Goal: Information Seeking & Learning: Learn about a topic

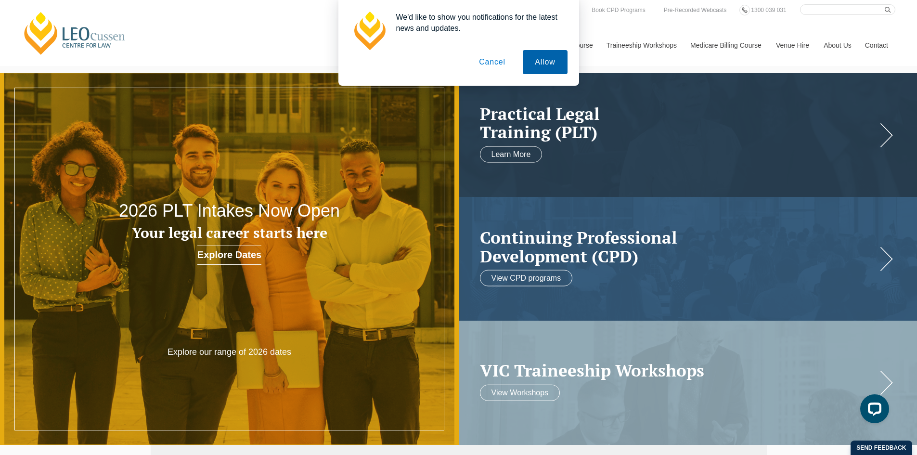
click at [536, 62] on button "Allow" at bounding box center [545, 62] width 44 height 24
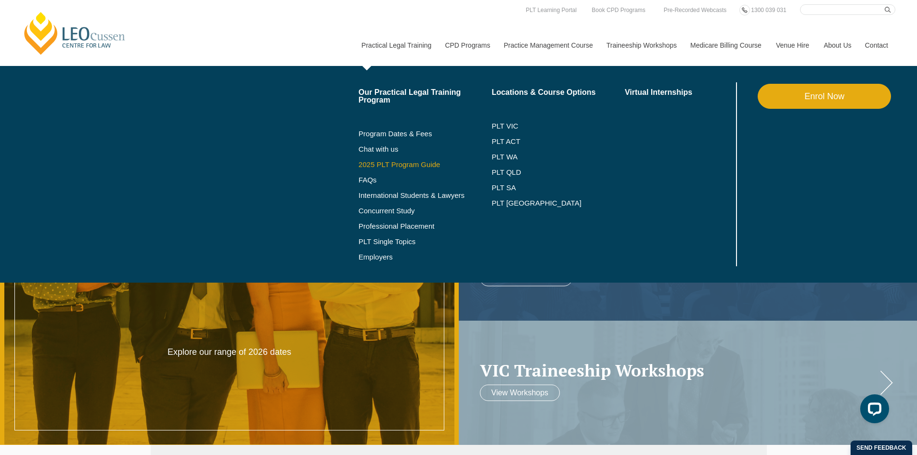
click at [399, 164] on link "2025 PLT Program Guide" at bounding box center [413, 165] width 109 height 8
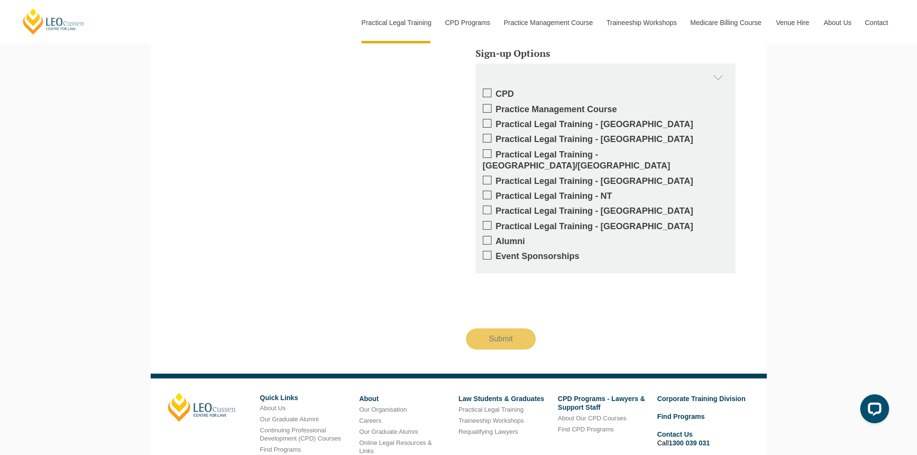
scroll to position [915, 0]
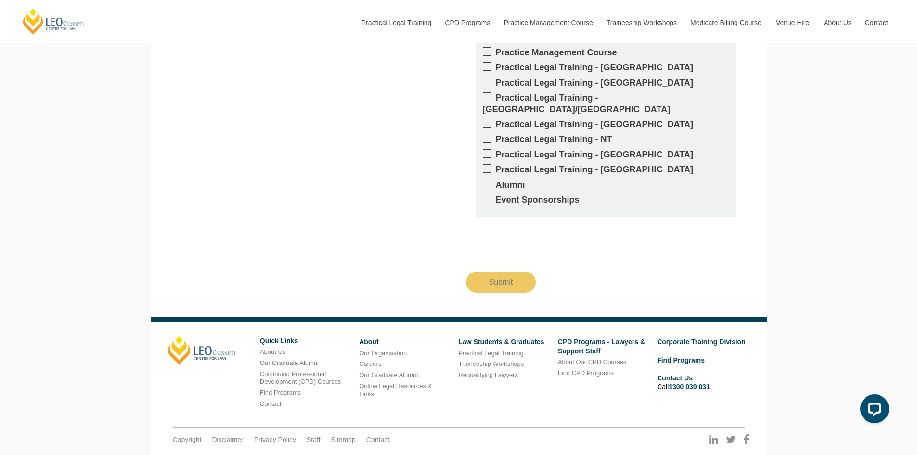
scroll to position [1798, 0]
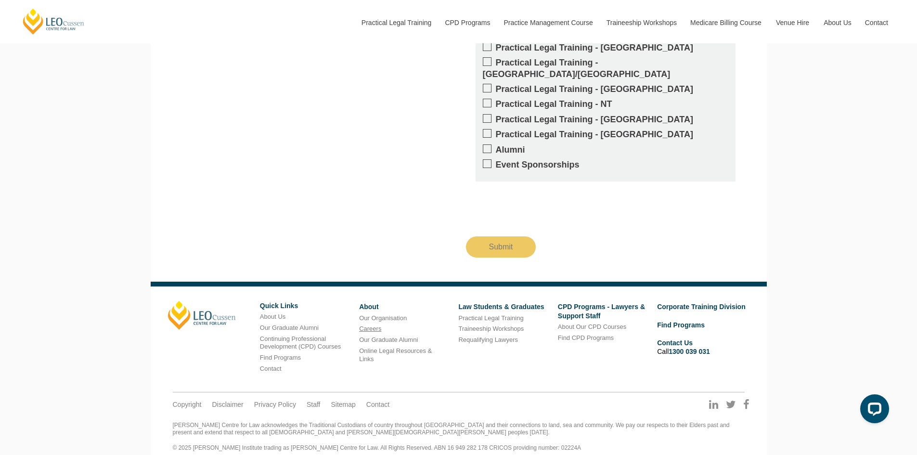
click at [376, 325] on link "Careers" at bounding box center [370, 328] width 22 height 7
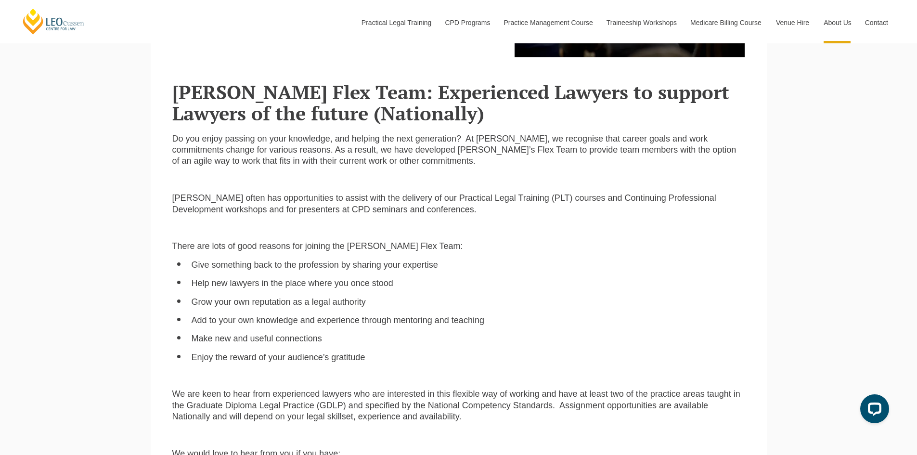
scroll to position [481, 0]
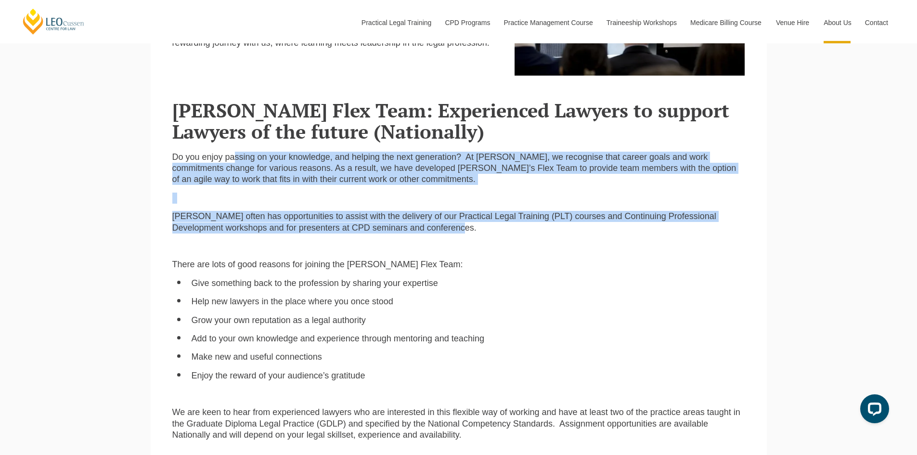
drag, startPoint x: 235, startPoint y: 158, endPoint x: 627, endPoint y: 225, distance: 397.0
click at [627, 225] on div "Do you enjoy passing on your knowledge, and helping the next generation? At Leo…" at bounding box center [458, 419] width 587 height 534
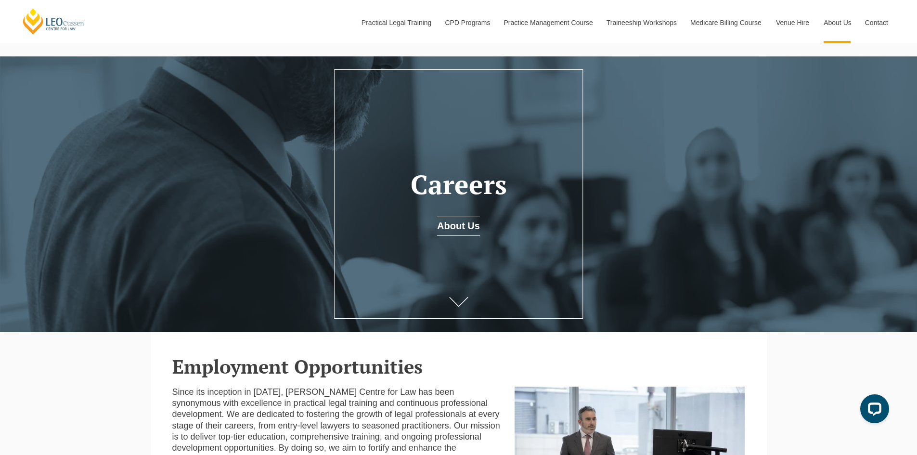
scroll to position [0, 0]
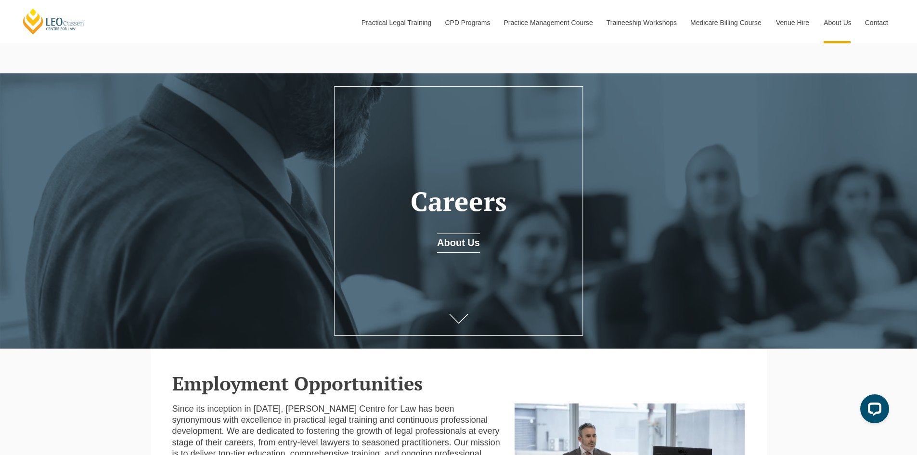
drag, startPoint x: 475, startPoint y: 202, endPoint x: 484, endPoint y: 196, distance: 10.8
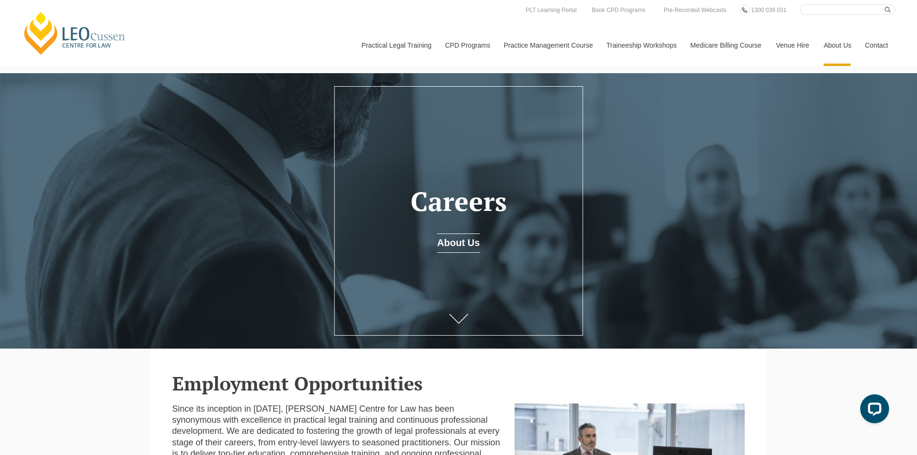
click at [484, 196] on h1 "Careers" at bounding box center [459, 201] width 220 height 29
click at [100, 49] on link "[PERSON_NAME] Centre for Law" at bounding box center [75, 33] width 106 height 45
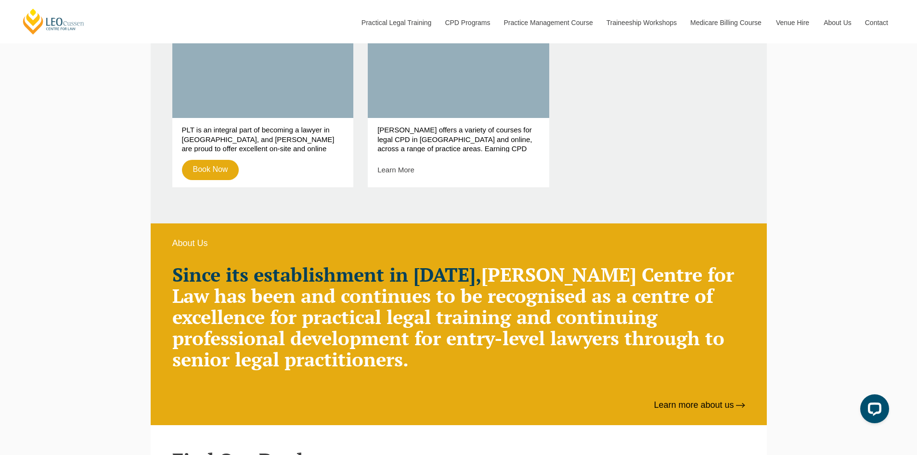
scroll to position [578, 0]
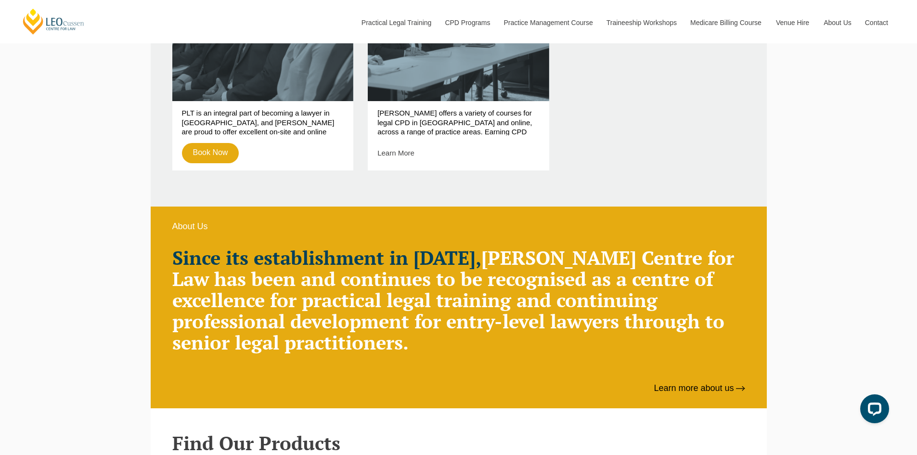
click at [453, 299] on h2 "Since its establishment in 1972, Leo Cussen Centre for Law has been and continu…" at bounding box center [458, 300] width 573 height 106
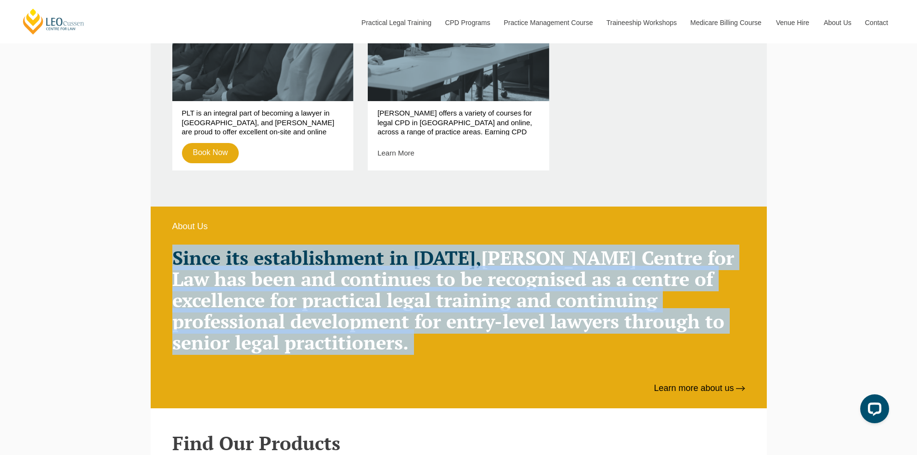
click at [453, 299] on h2 "Since its establishment in 1972, Leo Cussen Centre for Law has been and continu…" at bounding box center [458, 300] width 573 height 106
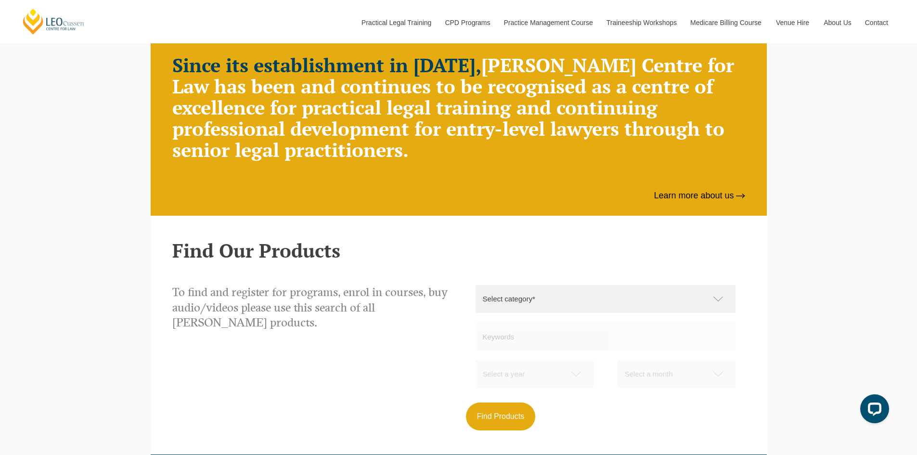
click at [453, 299] on div "To find and register for programs, enrol in courses, buy audio/videos please us…" at bounding box center [312, 313] width 294 height 57
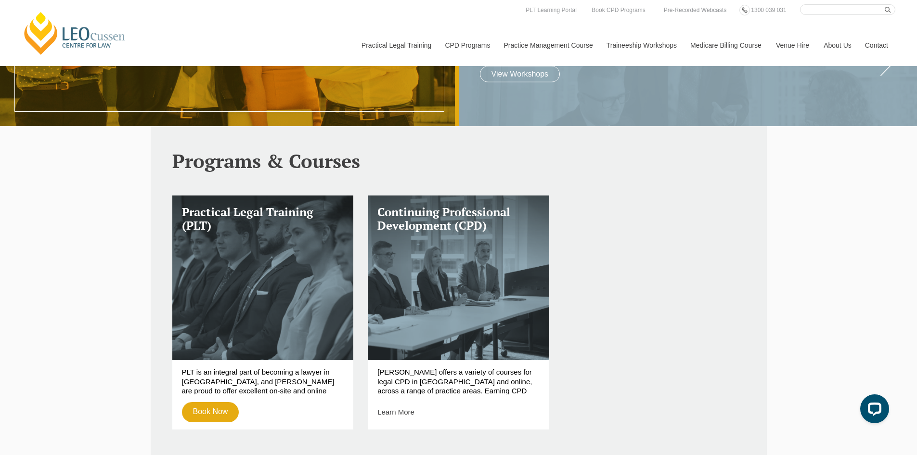
scroll to position [306, 0]
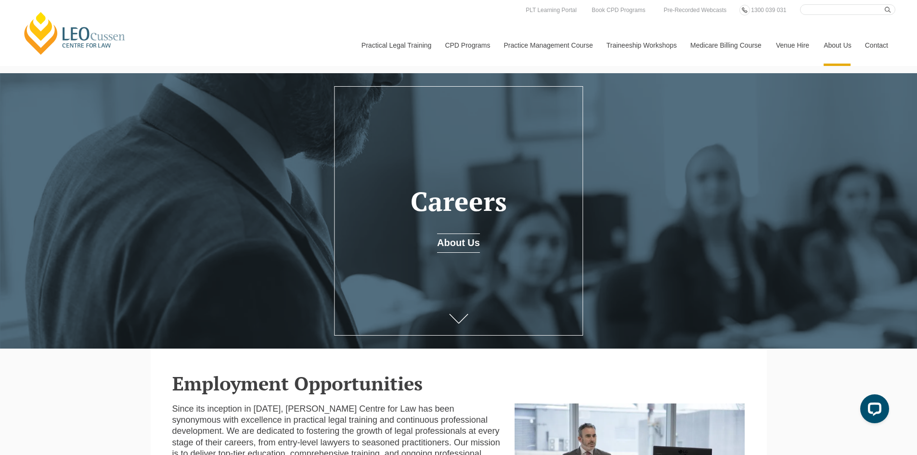
click at [453, 214] on h1 "Careers" at bounding box center [459, 201] width 220 height 29
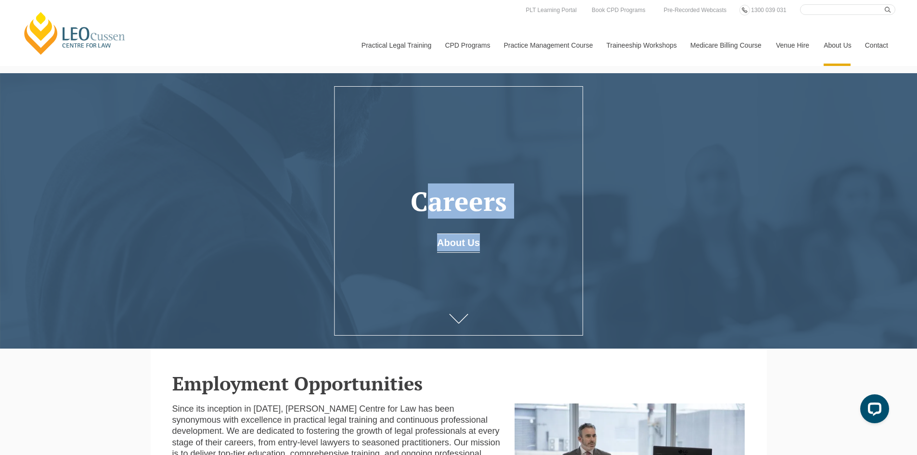
drag, startPoint x: 453, startPoint y: 214, endPoint x: 257, endPoint y: 88, distance: 233.0
click at [259, 91] on div "Careers About Us" at bounding box center [458, 210] width 917 height 275
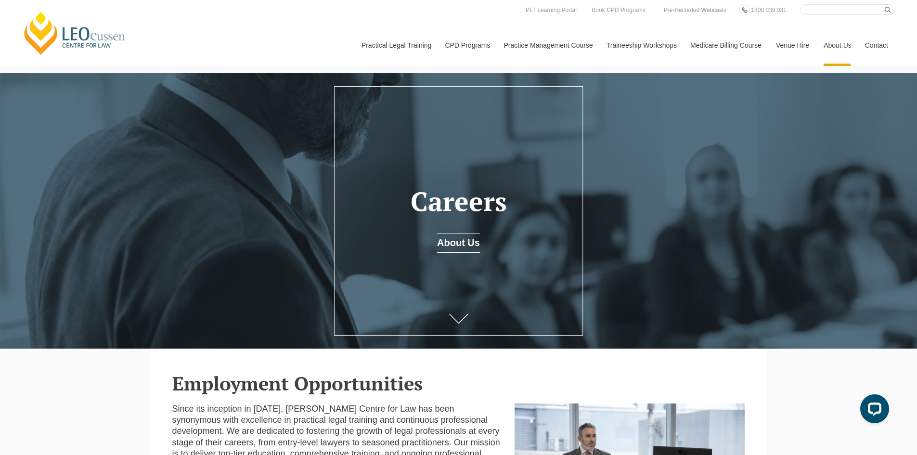
click at [244, 50] on div "Leo Cussen Centre for Law Search here Practical Legal Training Our Practical Le…" at bounding box center [459, 35] width 874 height 62
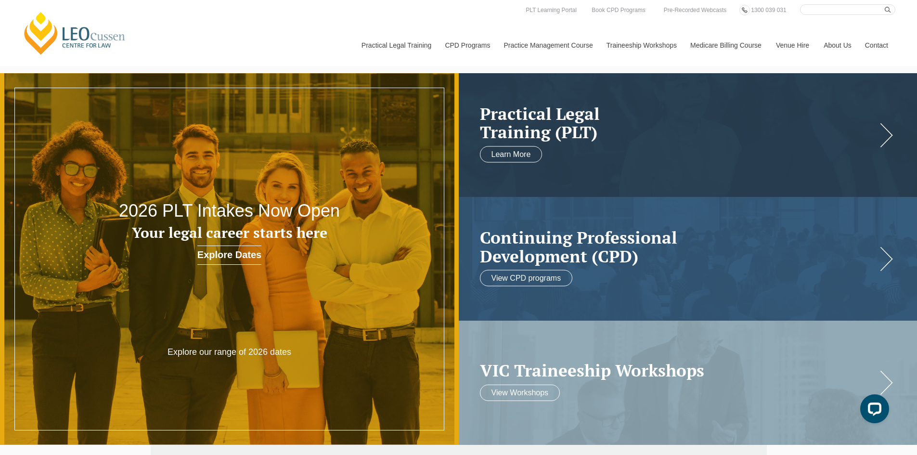
click at [82, 42] on link "[PERSON_NAME] Centre for Law" at bounding box center [75, 33] width 106 height 45
